Goal: Obtain resource: Download file/media

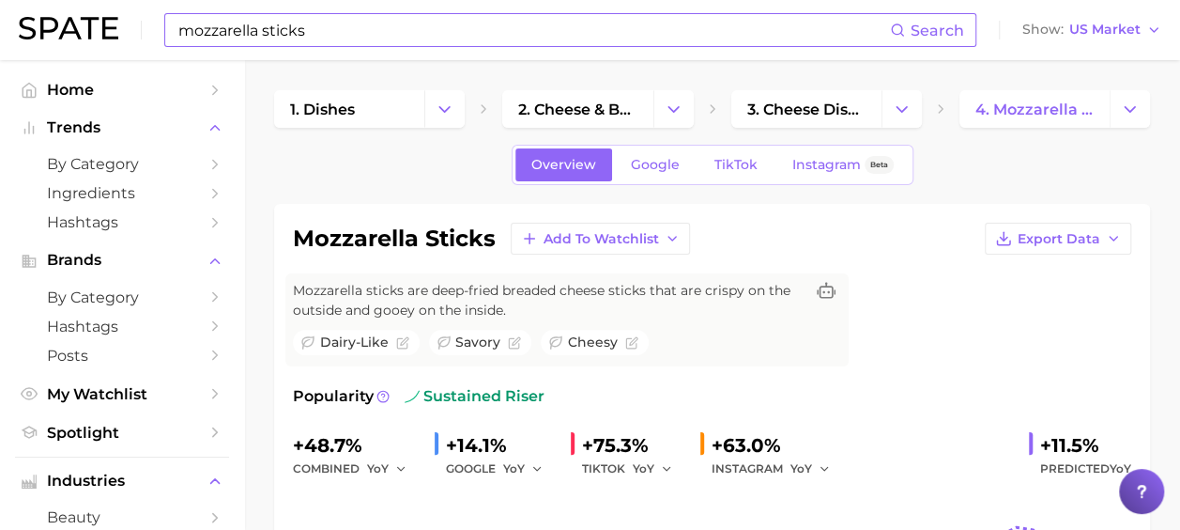
scroll to position [188, 0]
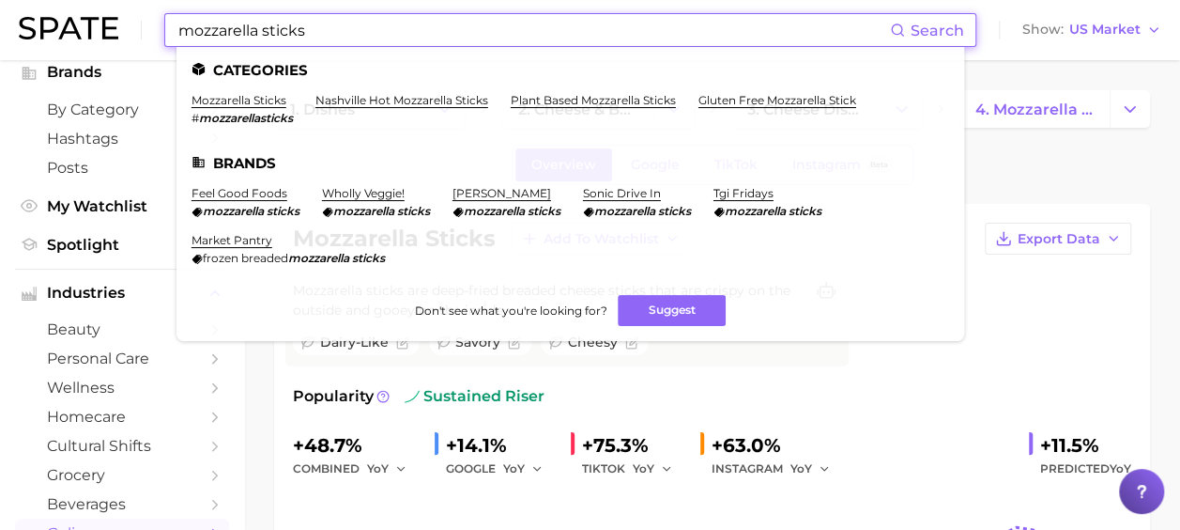
drag, startPoint x: 343, startPoint y: 34, endPoint x: 12, endPoint y: 15, distance: 331.1
click at [17, 15] on header "mozzarella sticks Search Categories mozzarella sticks # mozzarellasticks nashvi…" at bounding box center [590, 30] width 1180 height 60
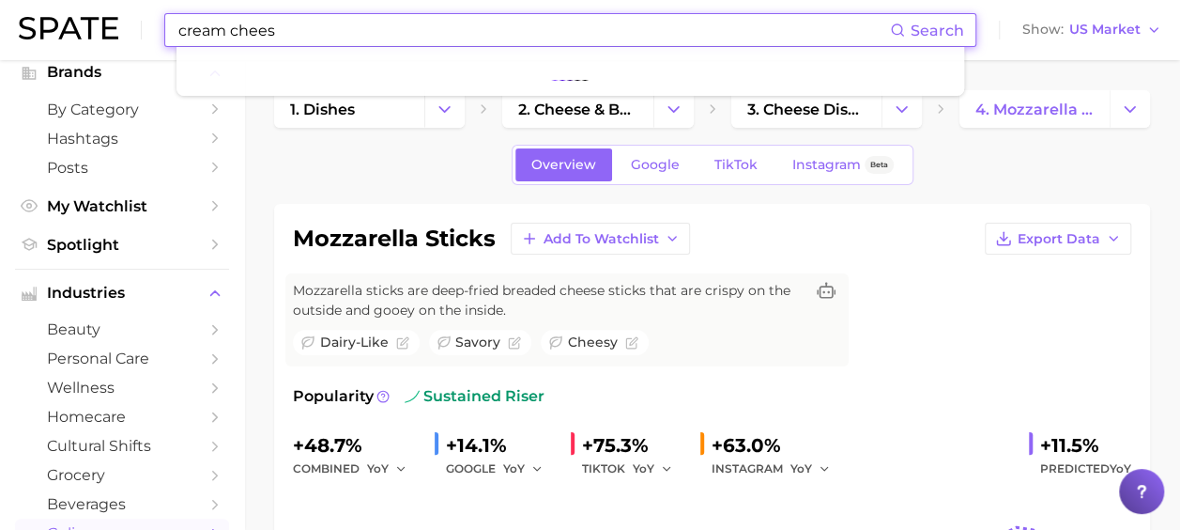
type input "cream cheese"
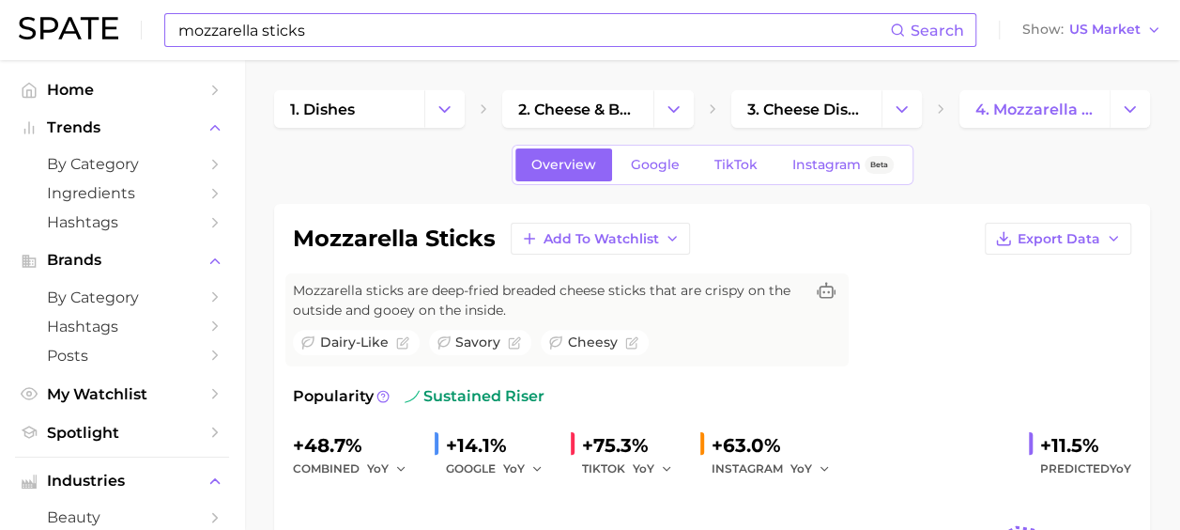
click at [369, 39] on input "mozzarella sticks" at bounding box center [534, 30] width 714 height 32
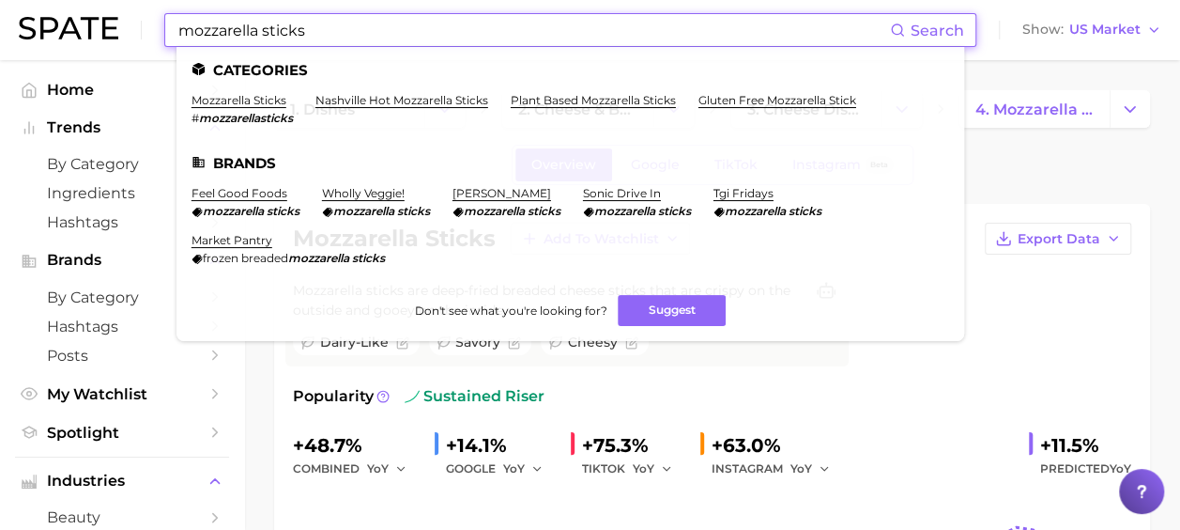
drag, startPoint x: 369, startPoint y: 32, endPoint x: 15, endPoint y: 39, distance: 354.1
click at [41, 39] on div "mozzarella sticks Search Categories mozzarella sticks # mozzarellasticks nashvi…" at bounding box center [590, 30] width 1143 height 60
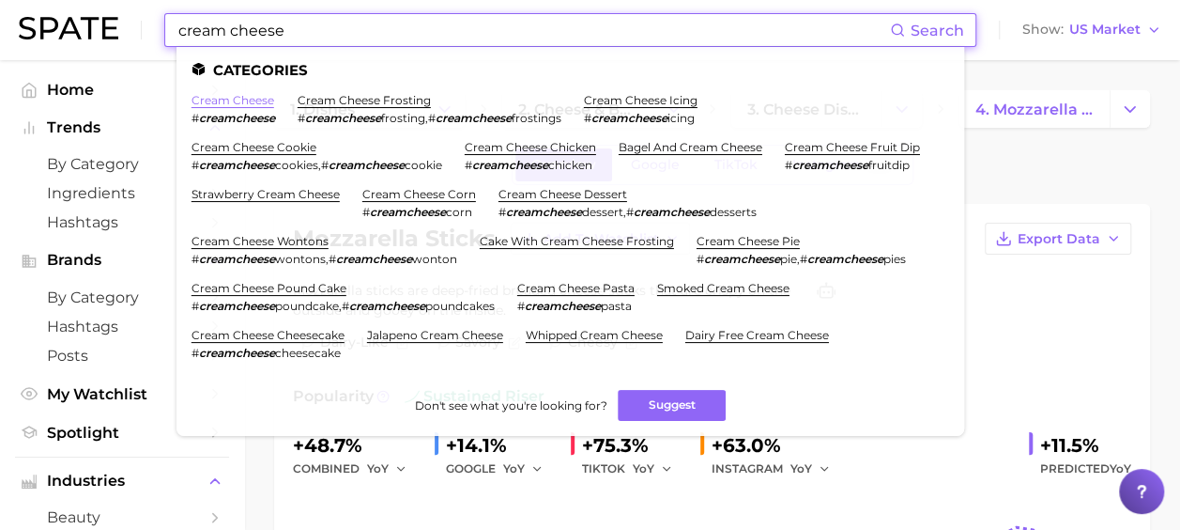
click at [219, 105] on link "cream cheese" at bounding box center [233, 100] width 83 height 14
click at [305, 14] on input "cream cheese" at bounding box center [534, 30] width 714 height 32
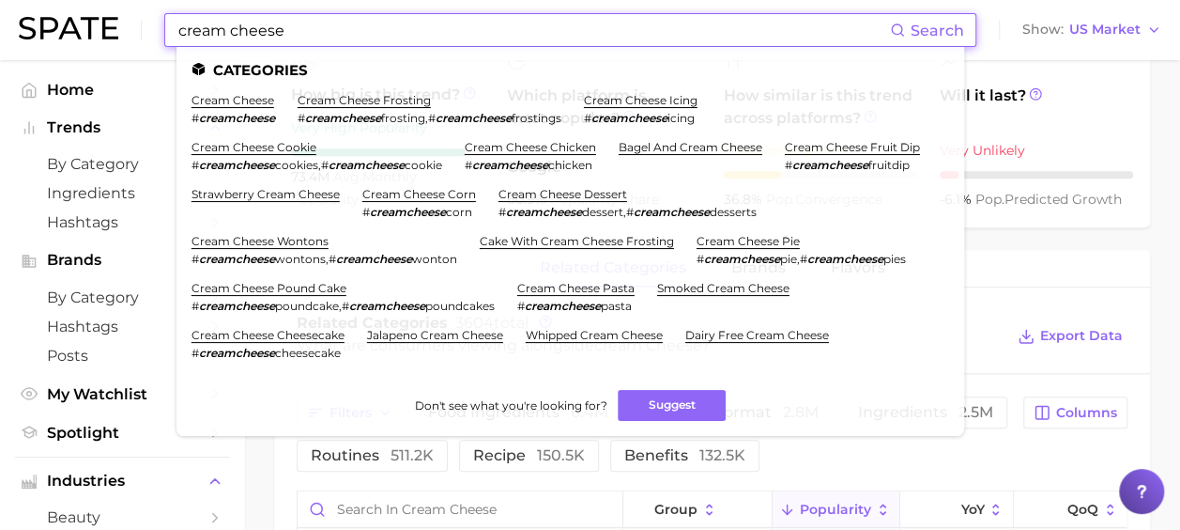
scroll to position [751, 0]
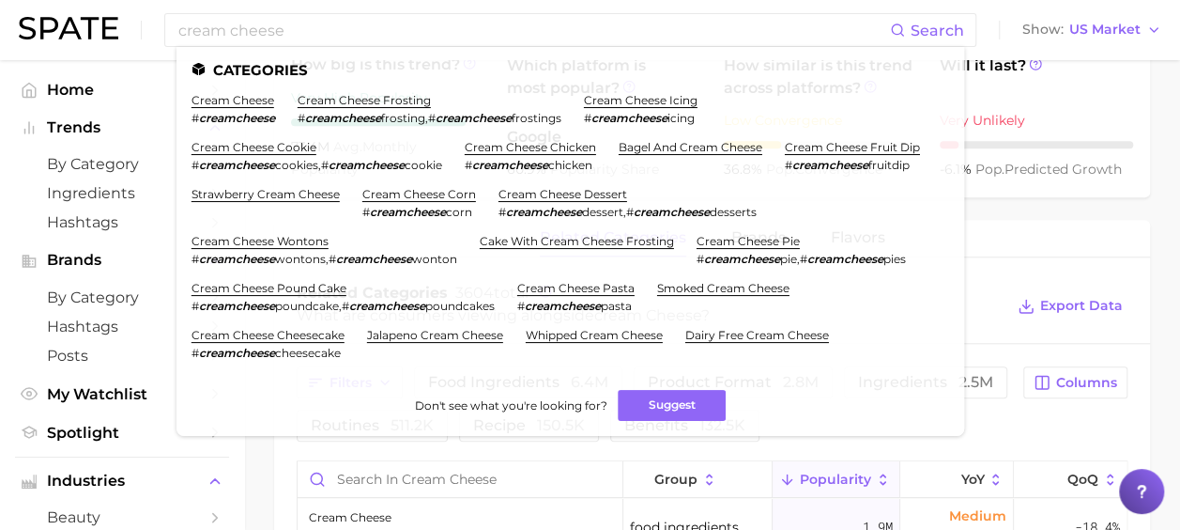
click at [1161, 193] on main "1. fresh & perishable foods 2. fresh dairy products 3. dairy cheeses 4. cream c…" at bounding box center [712, 207] width 936 height 1797
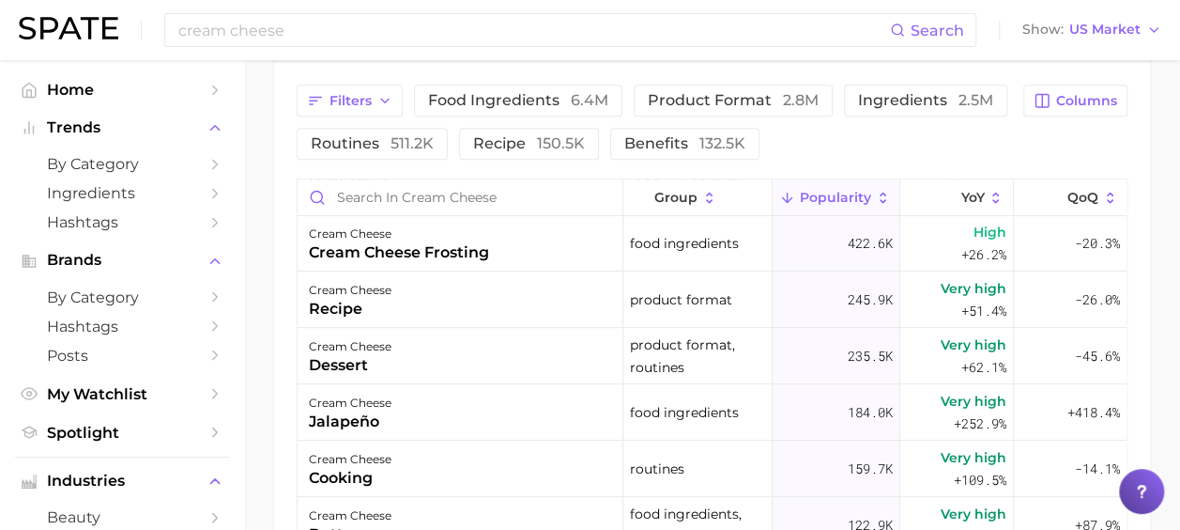
scroll to position [282, 0]
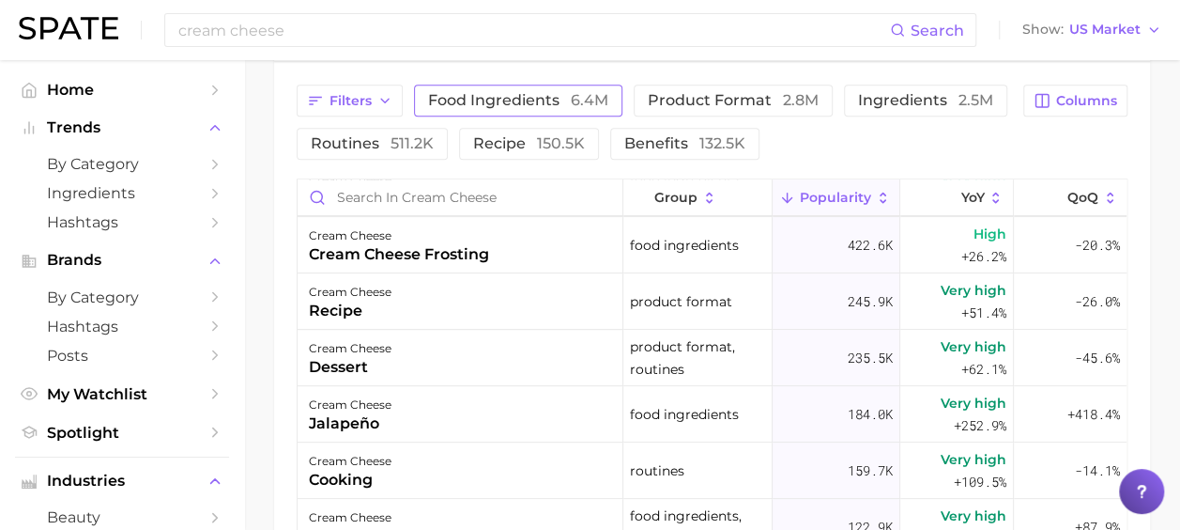
click at [506, 102] on span "food ingredients 6.4m" at bounding box center [518, 100] width 180 height 15
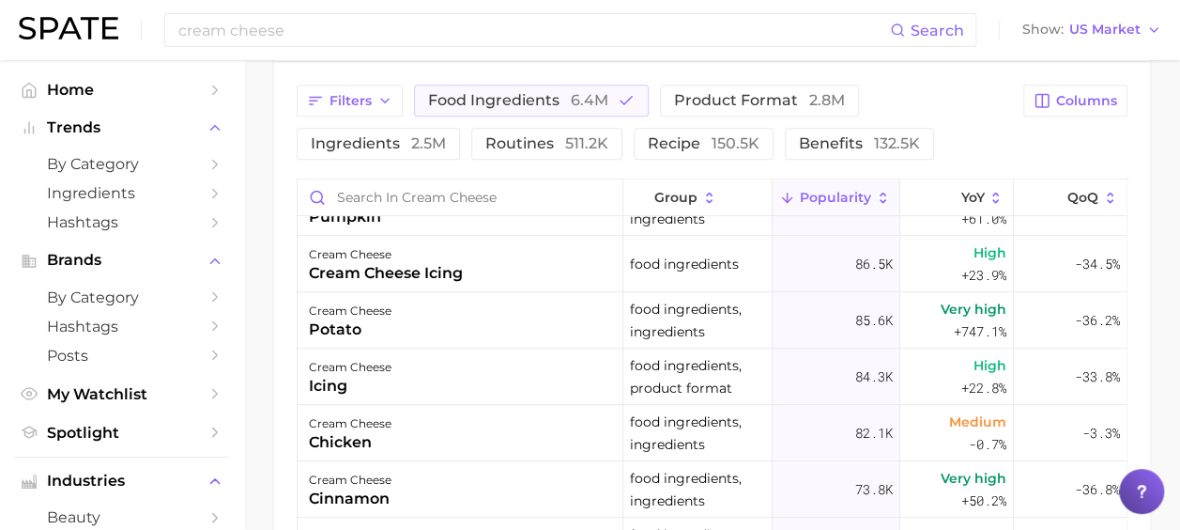
scroll to position [470, 0]
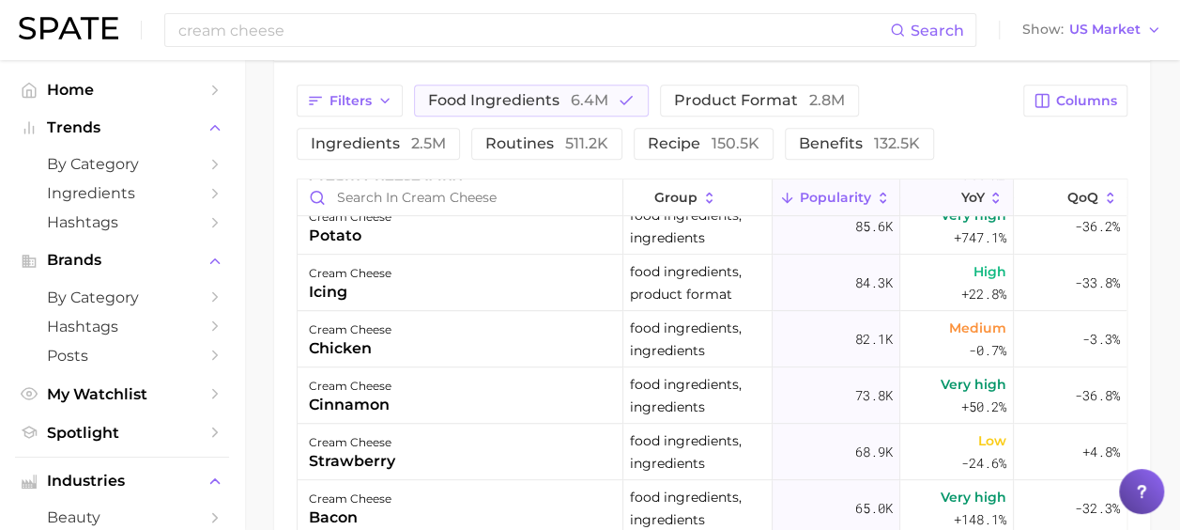
click at [923, 198] on button "YoY" at bounding box center [957, 197] width 113 height 37
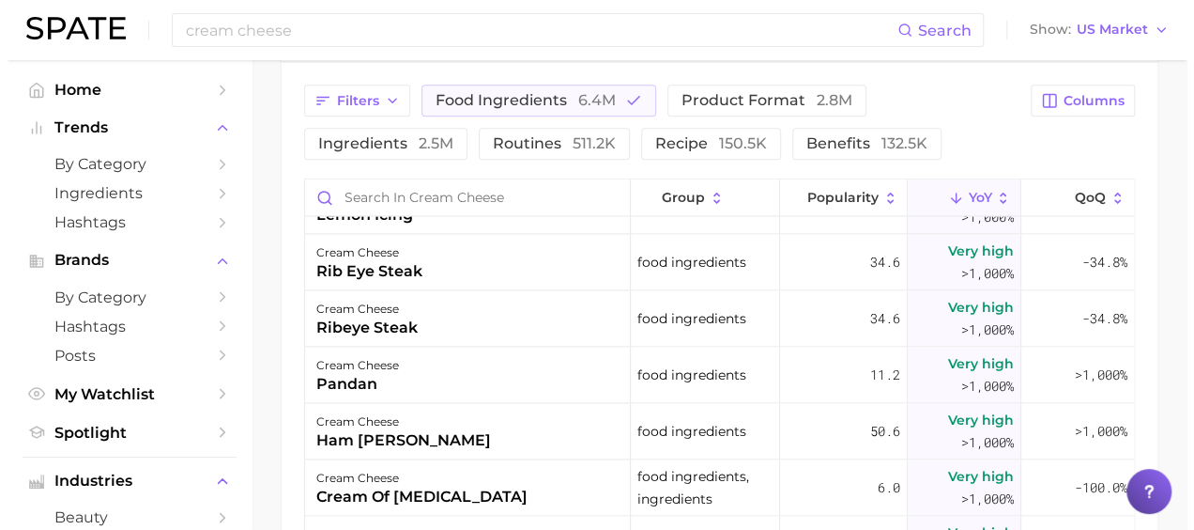
scroll to position [1409, 0]
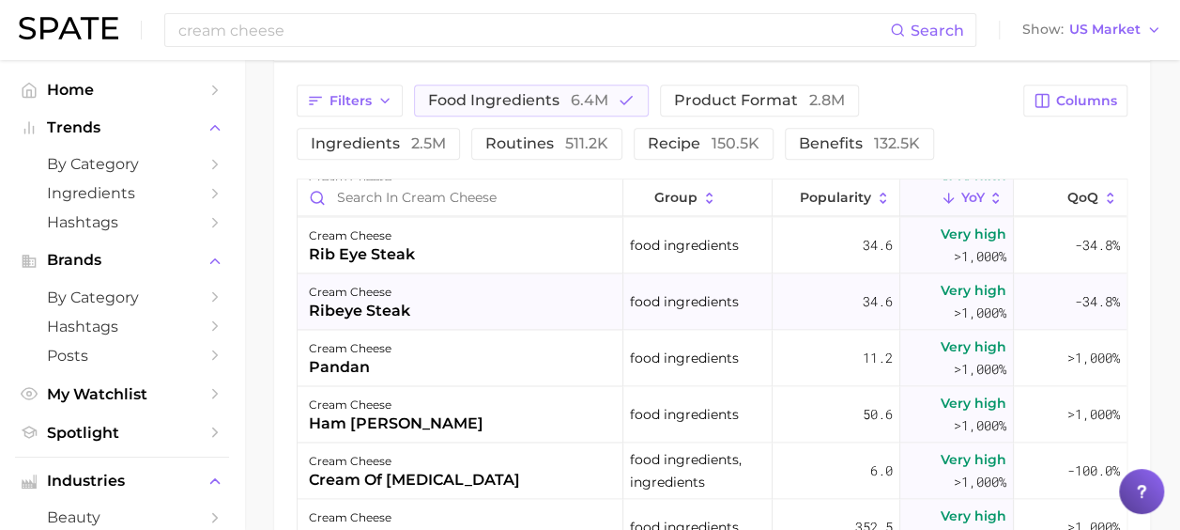
click at [424, 297] on div "cream cheese ribeye steak" at bounding box center [461, 301] width 326 height 56
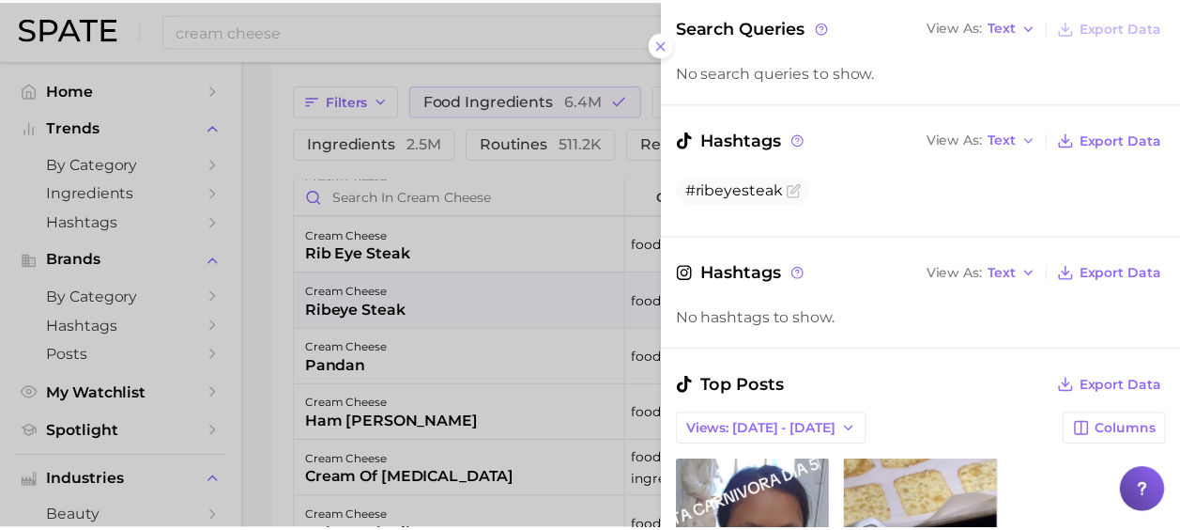
scroll to position [0, 0]
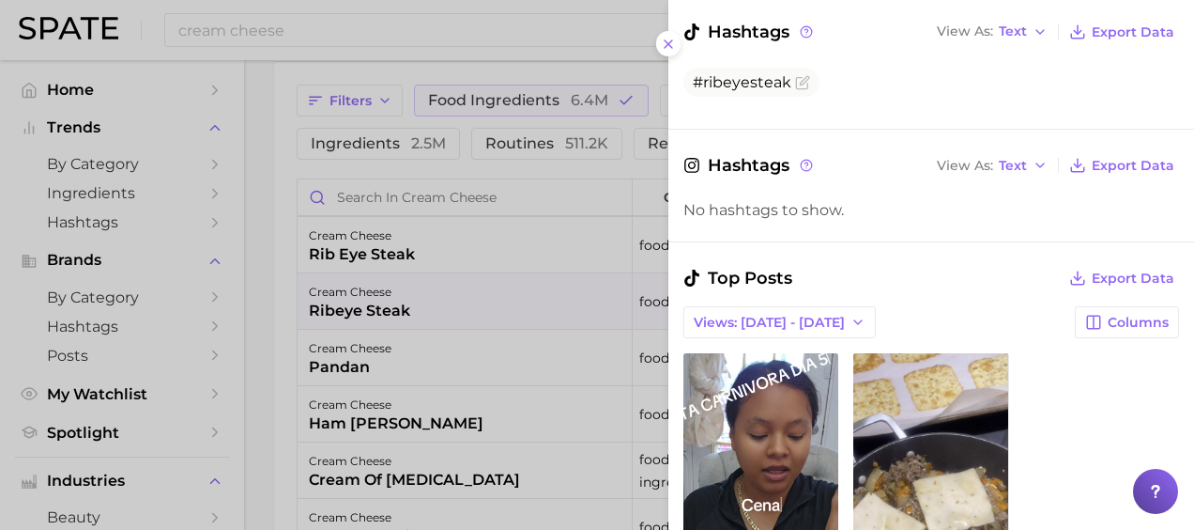
click at [401, 282] on div at bounding box center [597, 265] width 1194 height 530
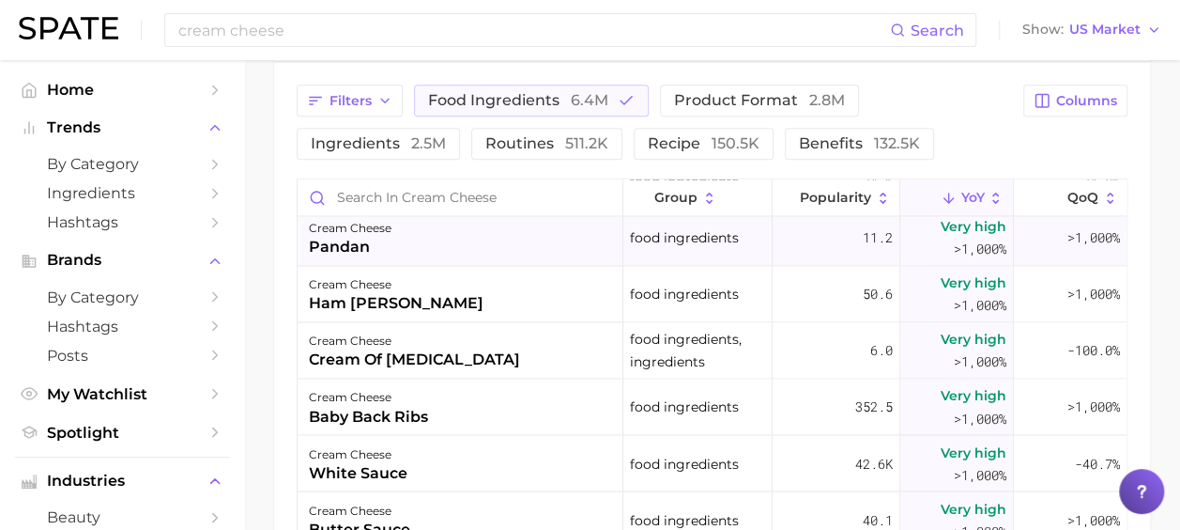
scroll to position [1596, 0]
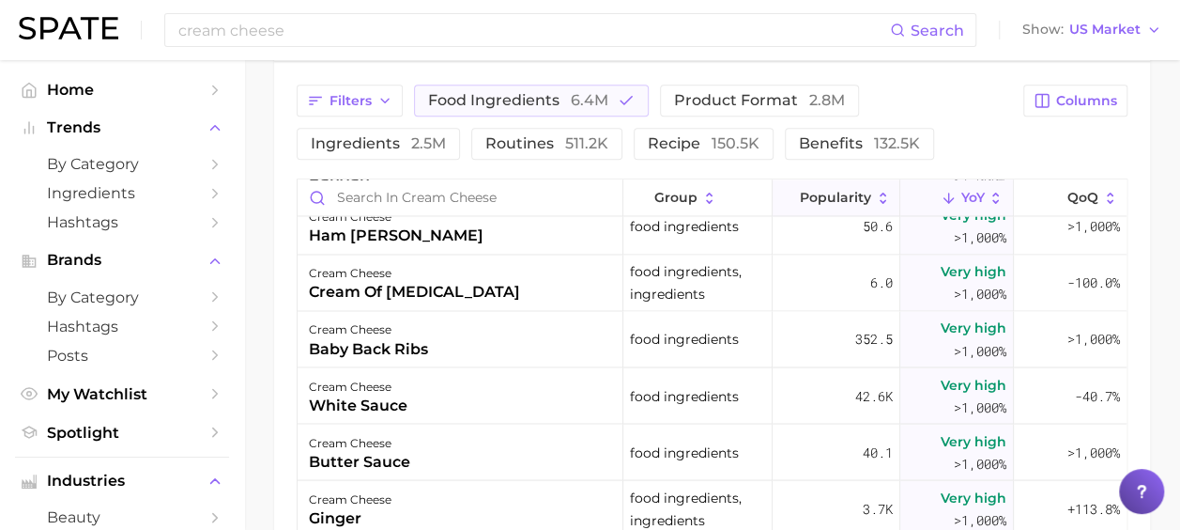
click at [800, 186] on button "Popularity" at bounding box center [837, 197] width 128 height 37
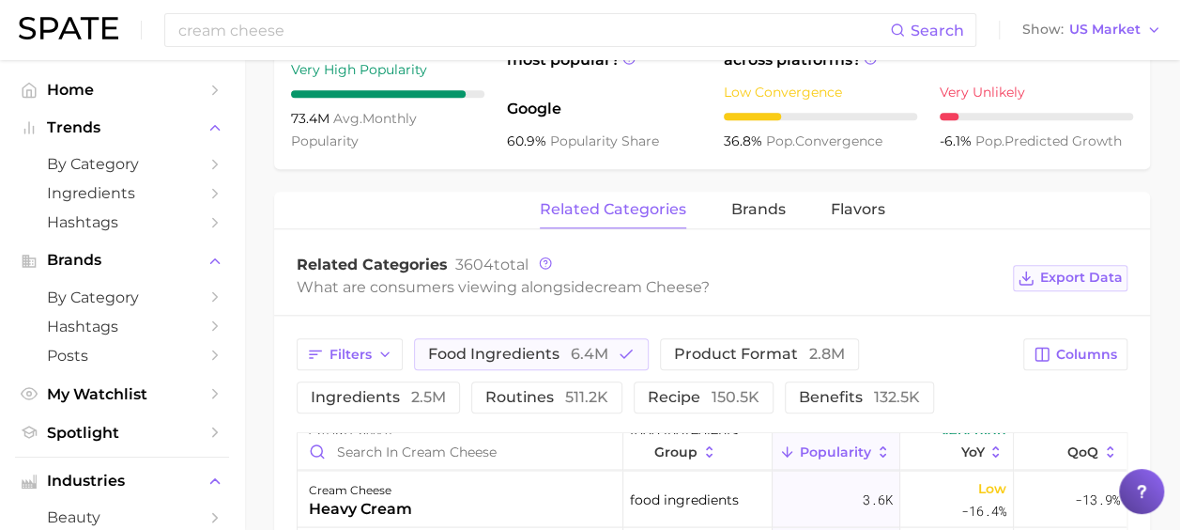
scroll to position [845, 0]
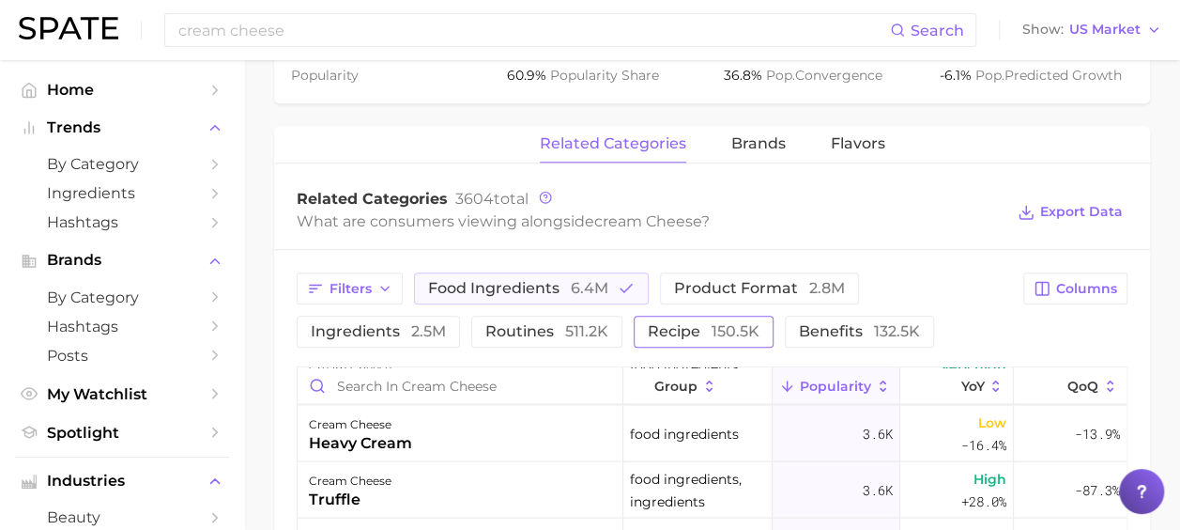
click at [660, 331] on span "recipe 150.5k" at bounding box center [704, 331] width 112 height 15
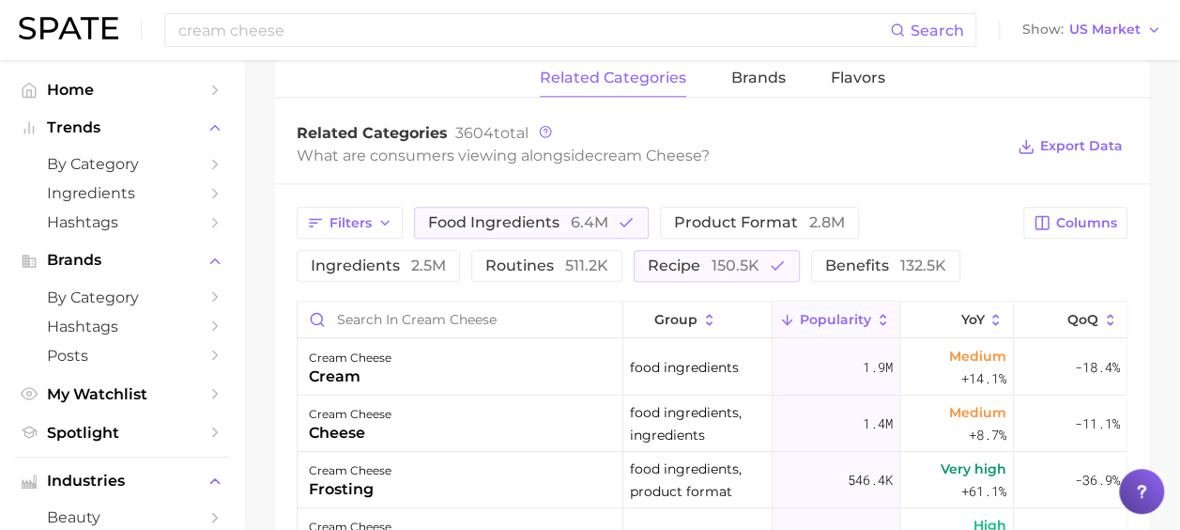
scroll to position [751, 0]
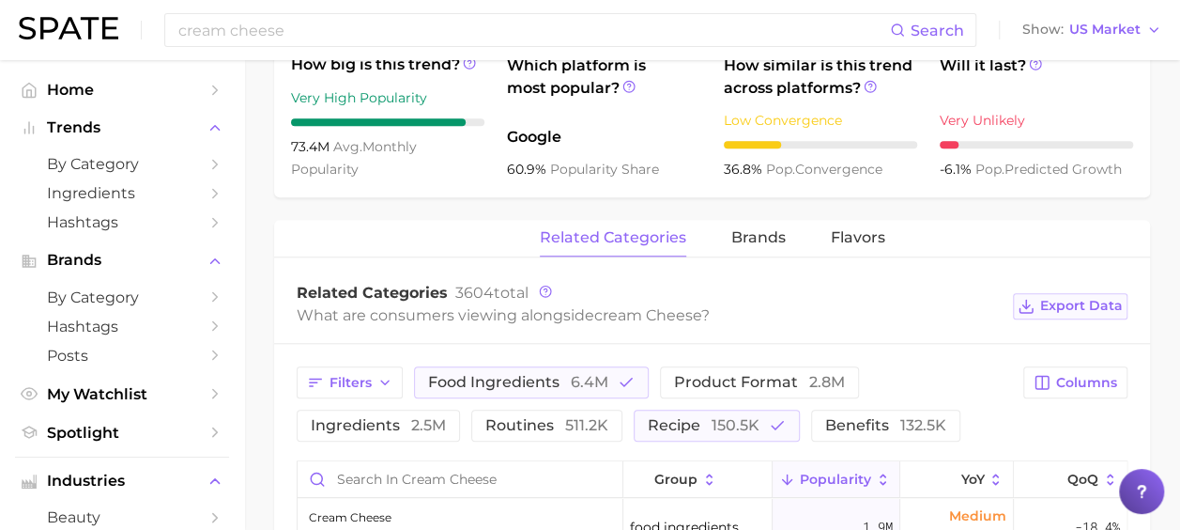
click at [1041, 293] on button "Export Data" at bounding box center [1070, 306] width 115 height 26
click at [274, 21] on input "cream cheese" at bounding box center [534, 30] width 714 height 32
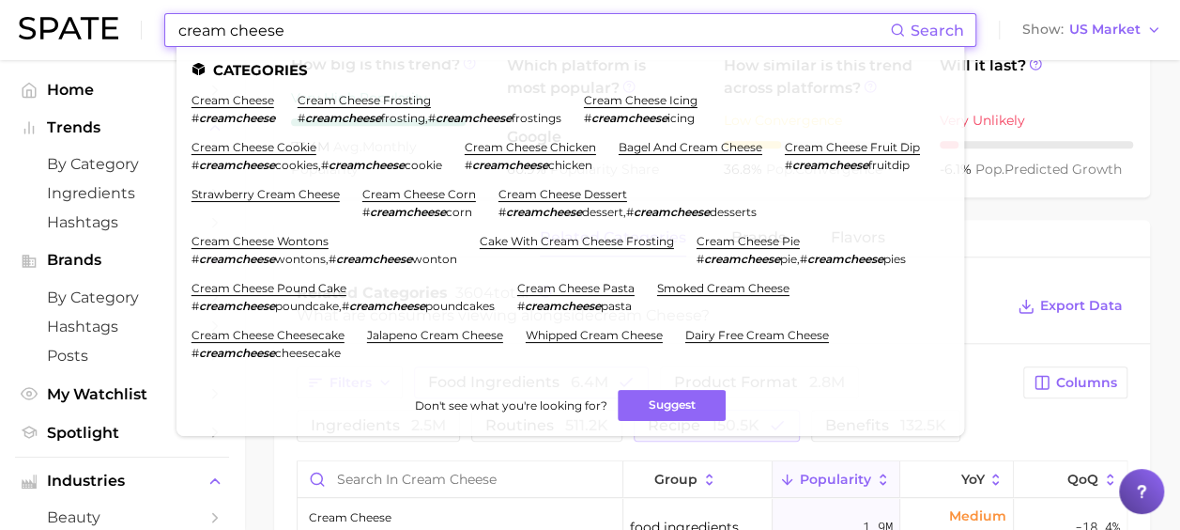
click at [308, 33] on input "cream cheese" at bounding box center [534, 30] width 714 height 32
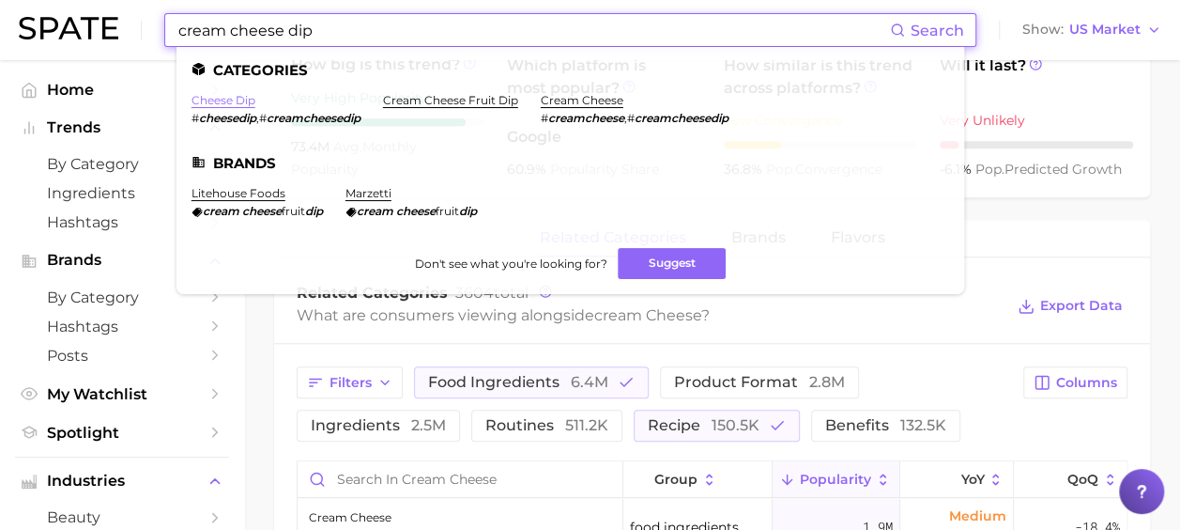
type input "cream cheese dip"
click at [234, 100] on link "cheese dip" at bounding box center [224, 100] width 64 height 14
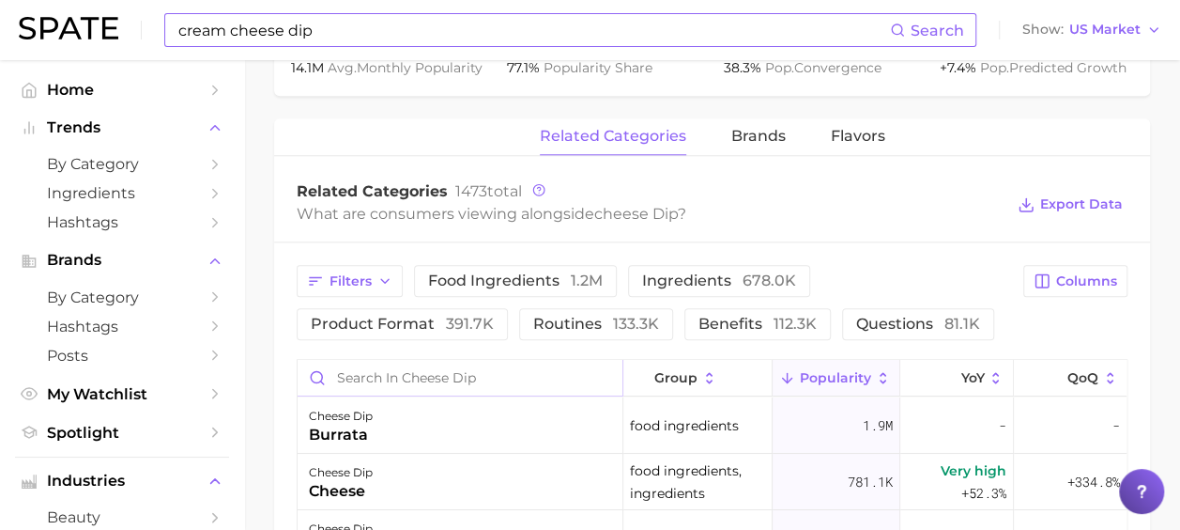
scroll to position [939, 0]
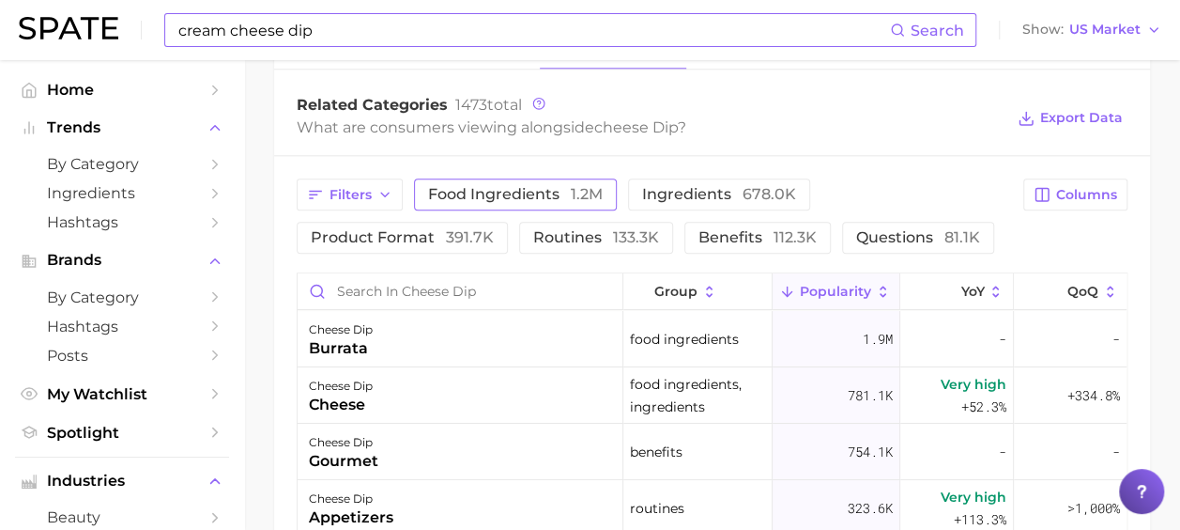
click at [499, 187] on span "food ingredients 1.2m" at bounding box center [515, 194] width 175 height 15
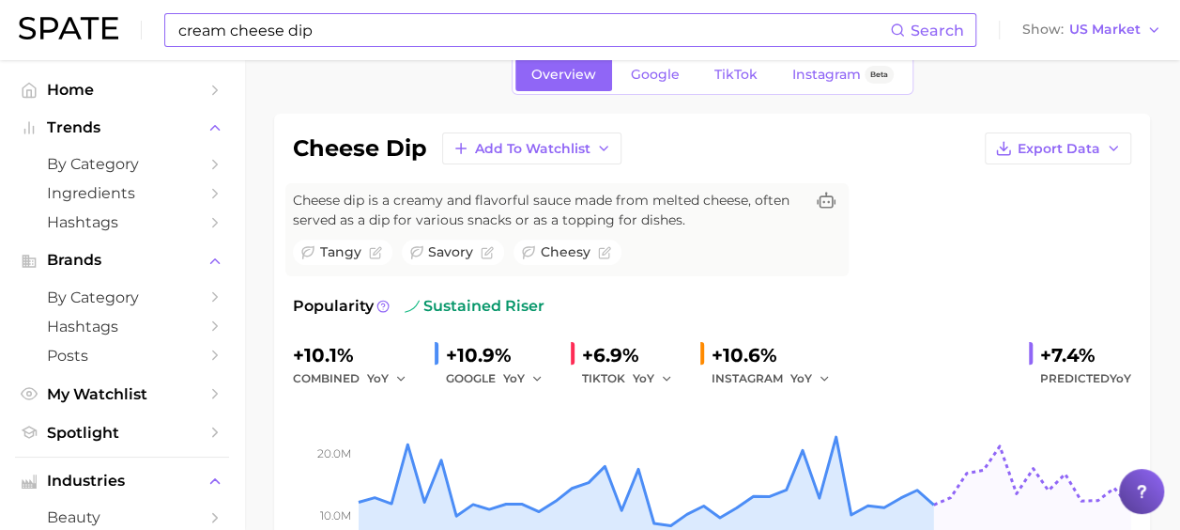
scroll to position [11, 0]
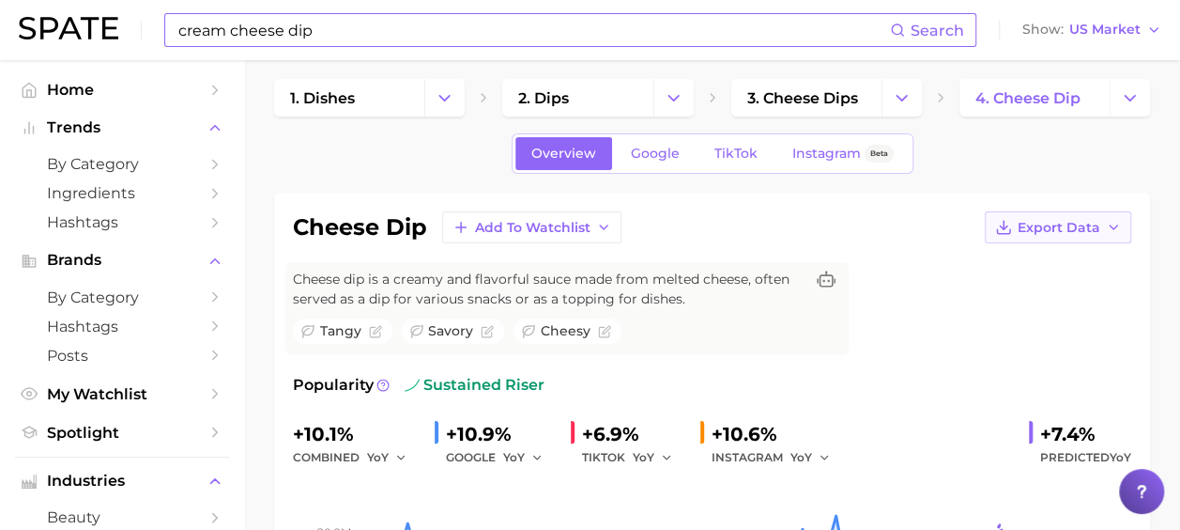
click at [1057, 228] on span "Export Data" at bounding box center [1059, 228] width 83 height 16
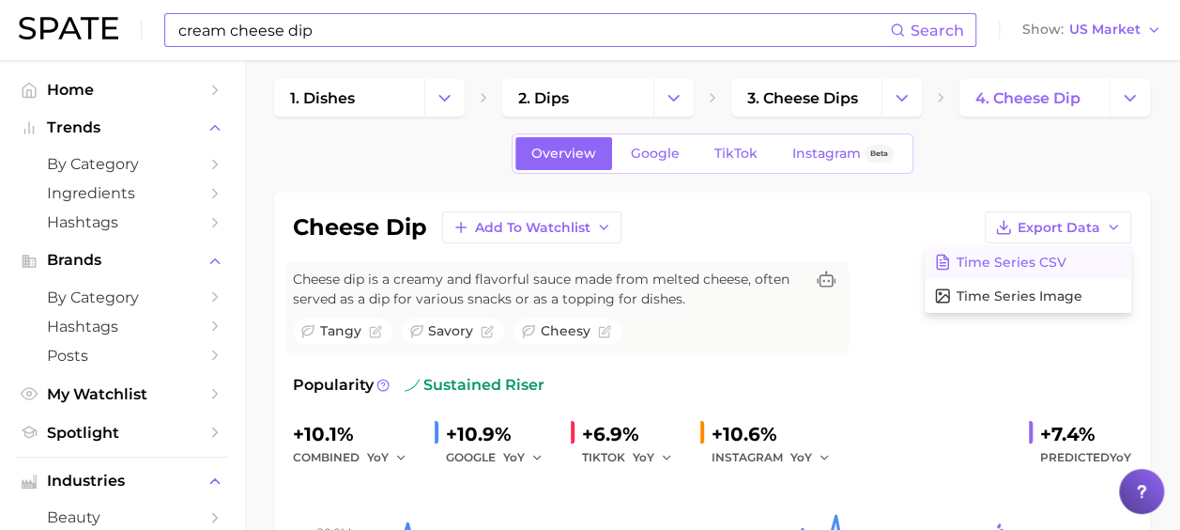
click at [1009, 264] on span "Time Series CSV" at bounding box center [1012, 262] width 110 height 16
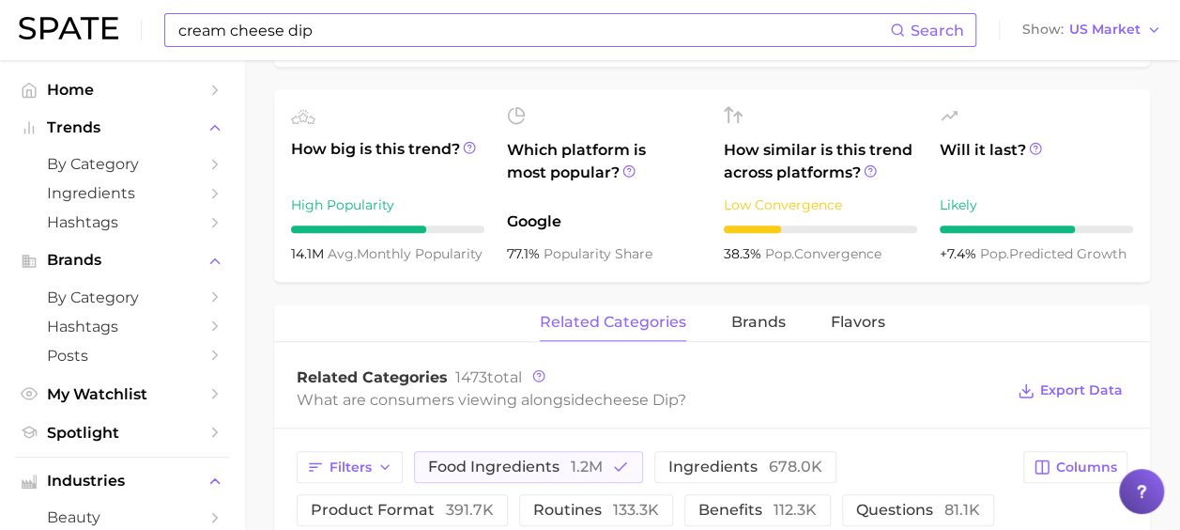
scroll to position [669, 0]
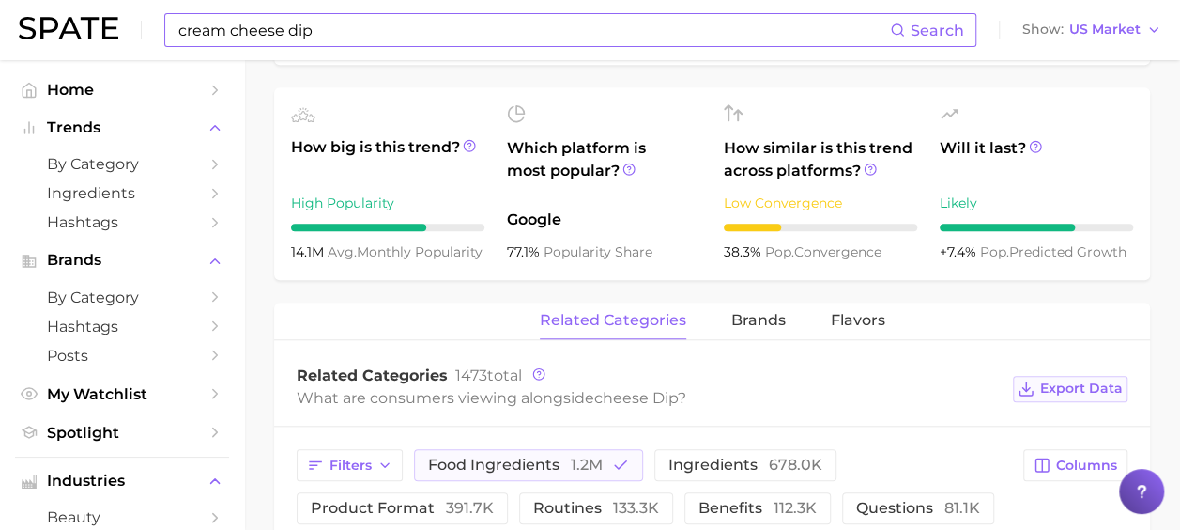
click at [1044, 383] on span "Export Data" at bounding box center [1081, 388] width 83 height 16
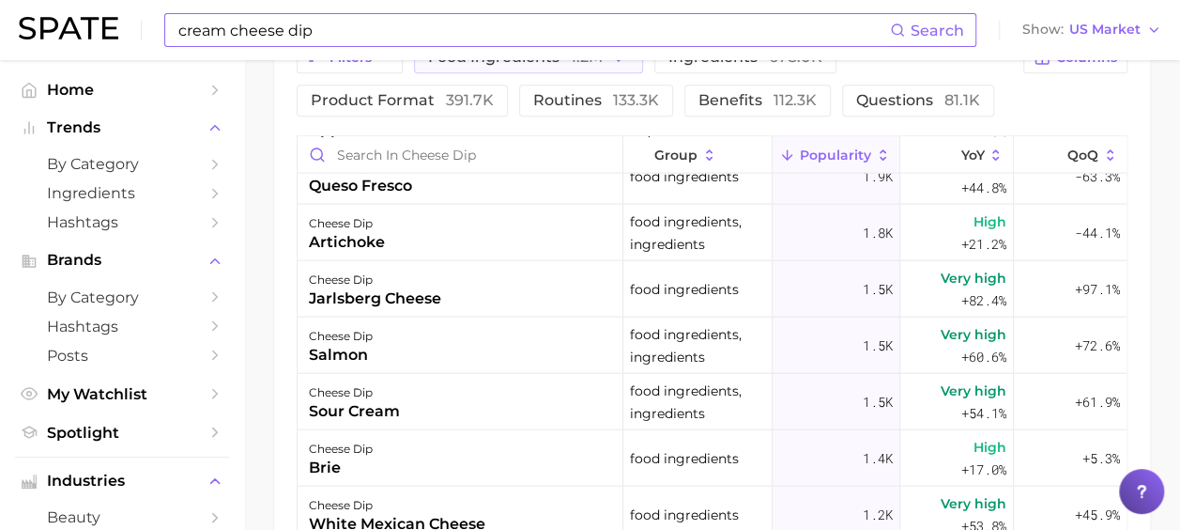
scroll to position [2052, 0]
